Goal: Task Accomplishment & Management: Manage account settings

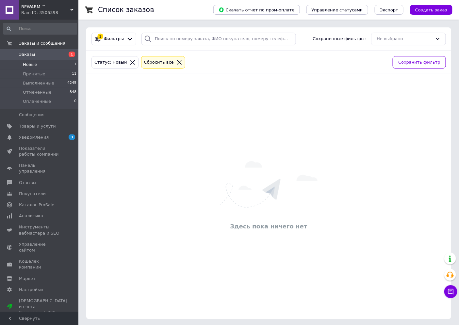
click at [63, 64] on li "Новые 1" at bounding box center [40, 64] width 80 height 9
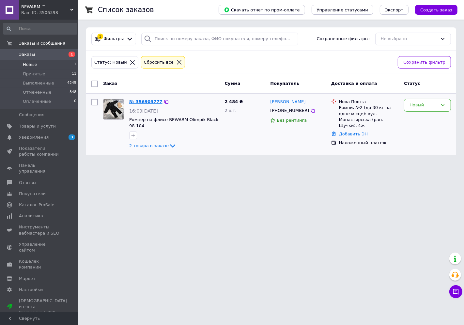
click at [142, 100] on link "№ 356903777" at bounding box center [145, 101] width 33 height 5
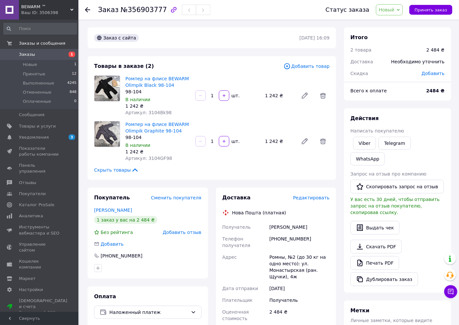
click at [151, 5] on div "Заказ №356903777" at bounding box center [154, 9] width 112 height 11
click at [150, 7] on div "Заказ №356903777" at bounding box center [154, 9] width 112 height 11
click at [150, 8] on span "№356903777" at bounding box center [144, 10] width 46 height 8
click at [149, 8] on span "№356903777" at bounding box center [144, 10] width 46 height 8
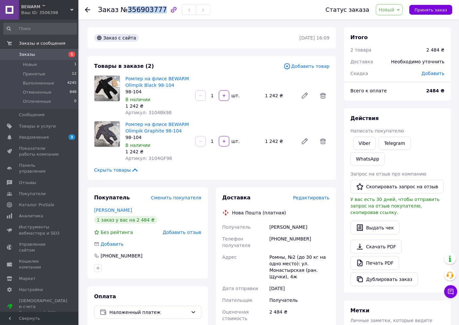
copy span "356903777"
click at [289, 240] on div "[PHONE_NUMBER]" at bounding box center [299, 242] width 63 height 18
copy div "380977492488"
click at [282, 226] on div "[PERSON_NAME]" at bounding box center [299, 227] width 63 height 12
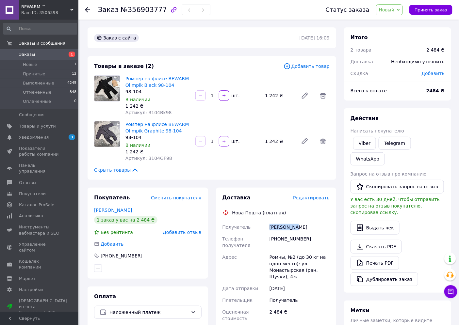
click at [282, 226] on div "[PERSON_NAME]" at bounding box center [299, 227] width 63 height 12
copy div "[PERSON_NAME]"
click at [298, 225] on div "[PERSON_NAME]" at bounding box center [299, 227] width 63 height 12
copy div "Інна"
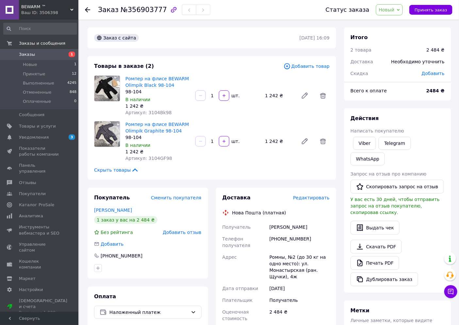
click at [280, 251] on div "Ромны, №2 (до 30 кг на одно место): ул. Монастырская (ран. Щучки), 4ж" at bounding box center [299, 266] width 63 height 31
copy div "Ромны"
click at [390, 10] on span "Новый" at bounding box center [387, 9] width 16 height 5
click at [394, 21] on li "Принят" at bounding box center [393, 23] width 35 height 10
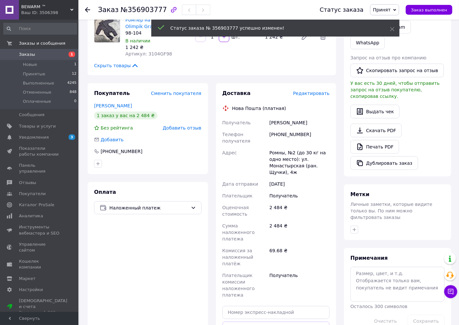
scroll to position [109, 0]
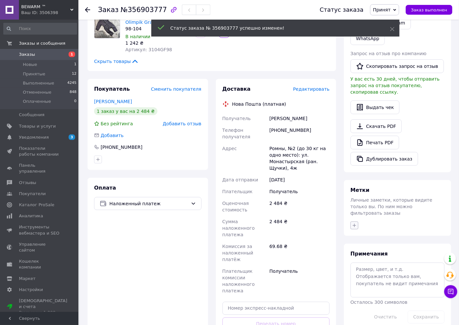
click at [356, 223] on icon "button" at bounding box center [354, 225] width 5 height 5
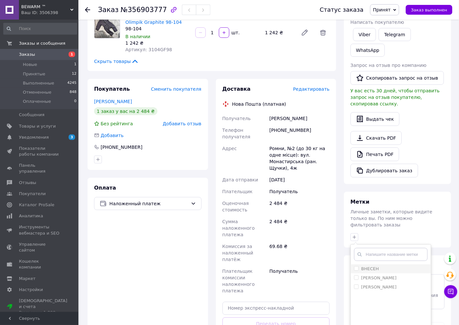
click at [357, 267] on input "ВНЕСЕН" at bounding box center [356, 269] width 4 height 4
checkbox input "true"
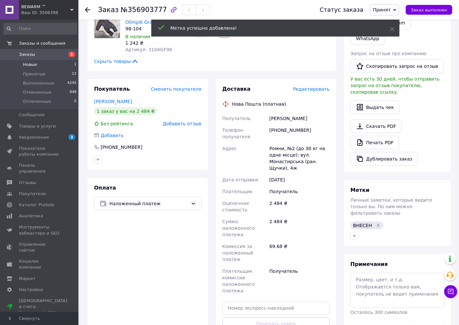
click at [52, 67] on li "Новые 1" at bounding box center [40, 64] width 80 height 9
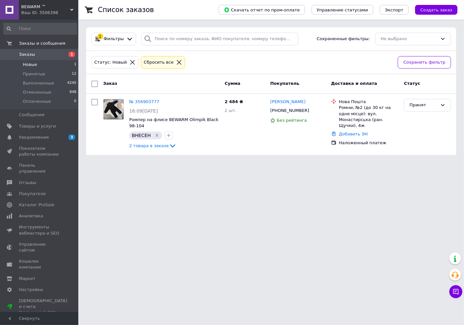
click at [51, 65] on li "Новые 1" at bounding box center [40, 64] width 80 height 9
